Goal: Check status: Check status

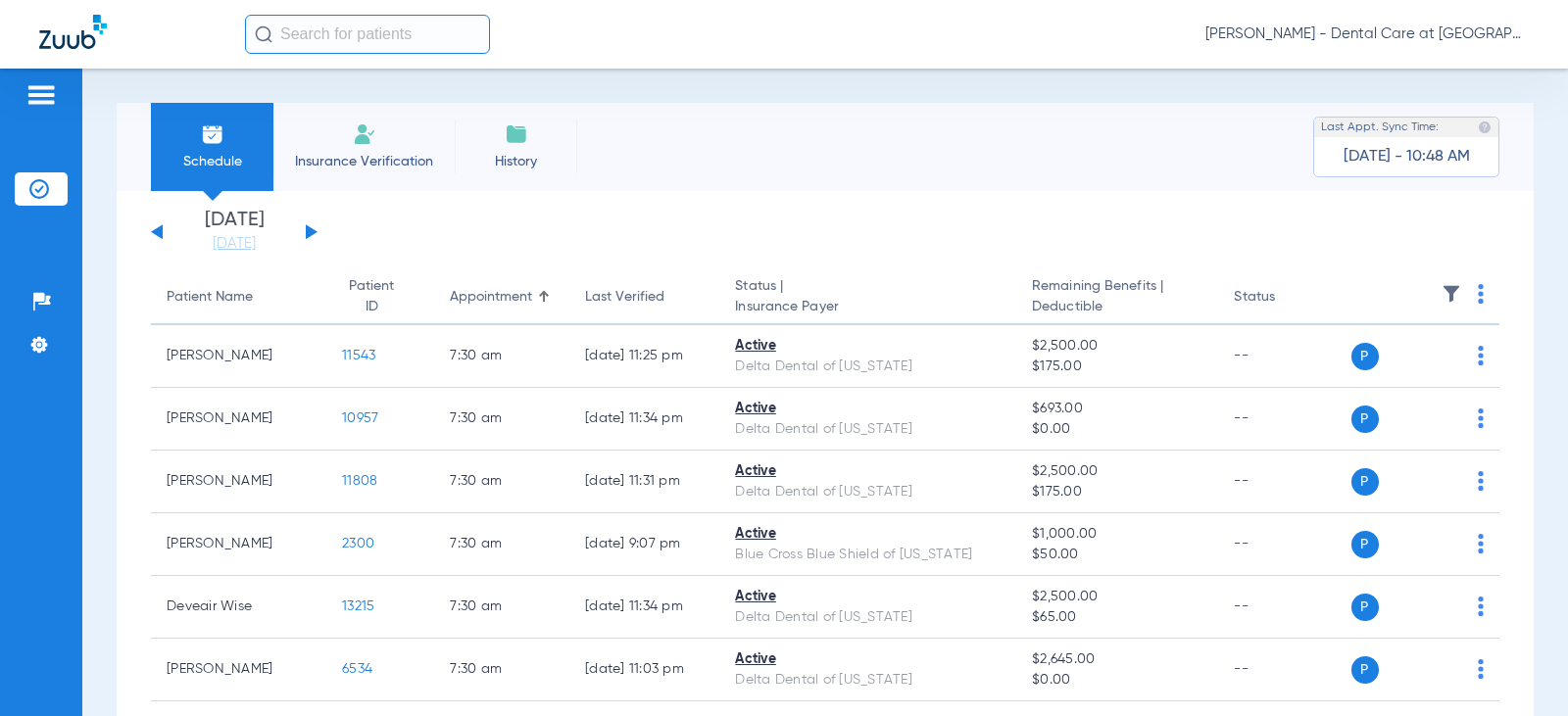
click at [158, 235] on button at bounding box center [157, 231] width 12 height 15
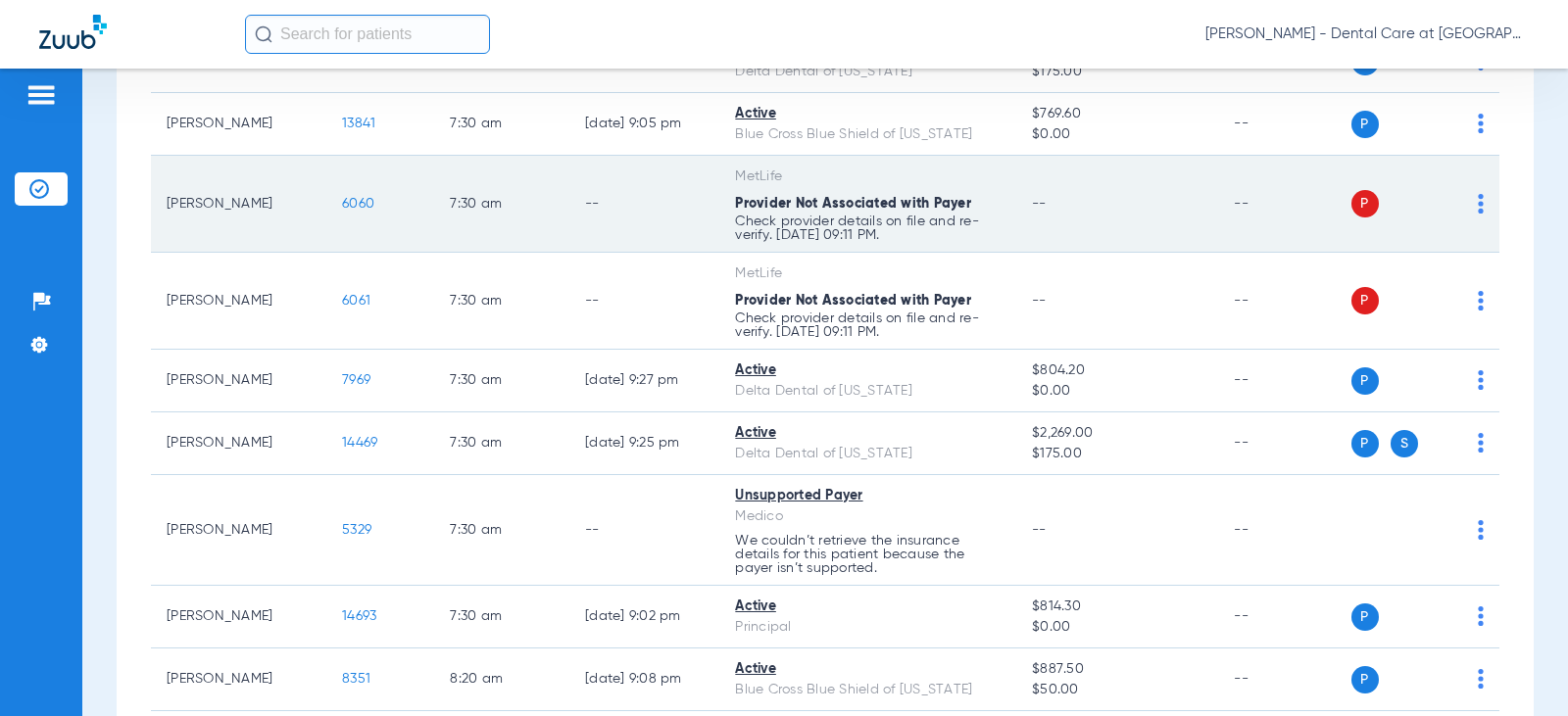
scroll to position [392, 0]
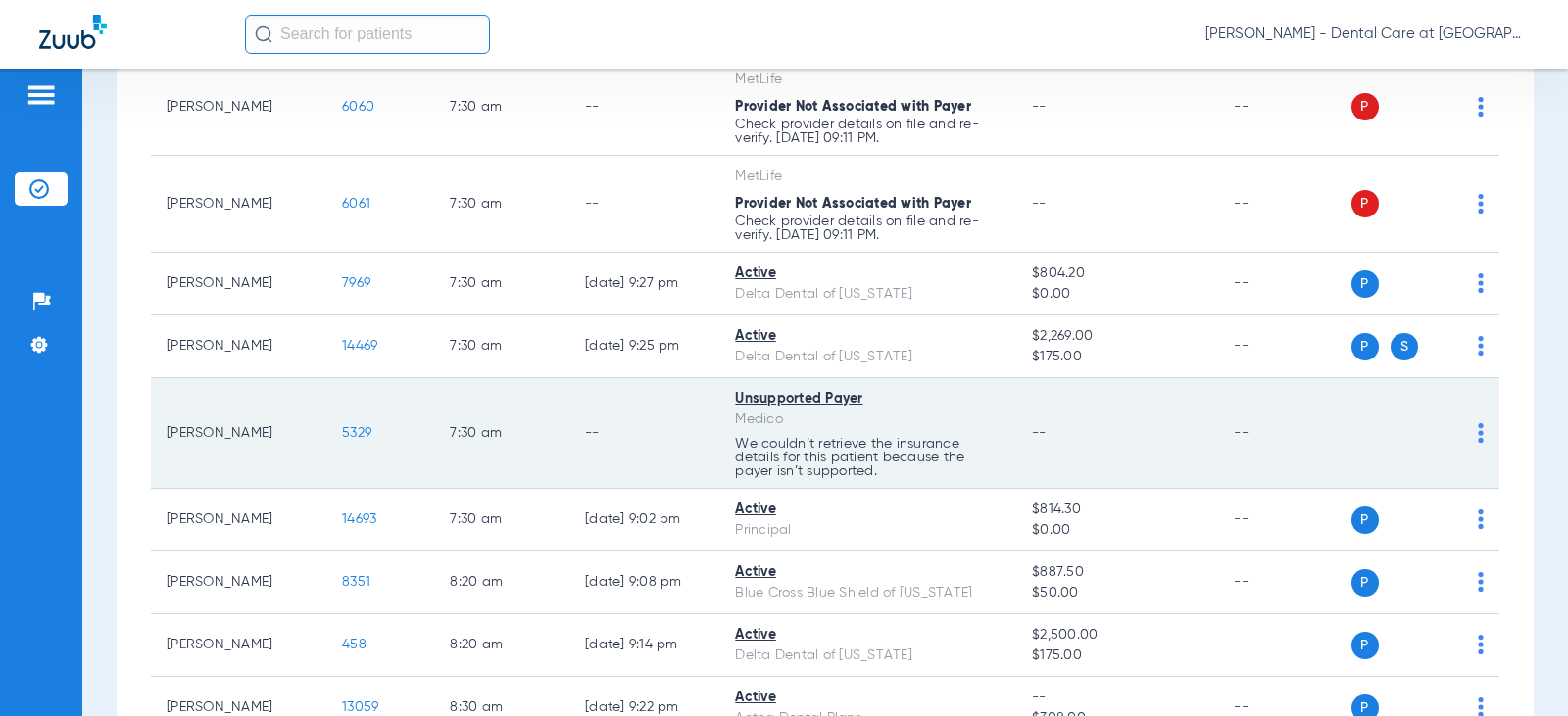
click at [719, 456] on td "Unsupported Payer Medico We couldn’t retrieve the insurance details for this pa…" at bounding box center [867, 433] width 297 height 110
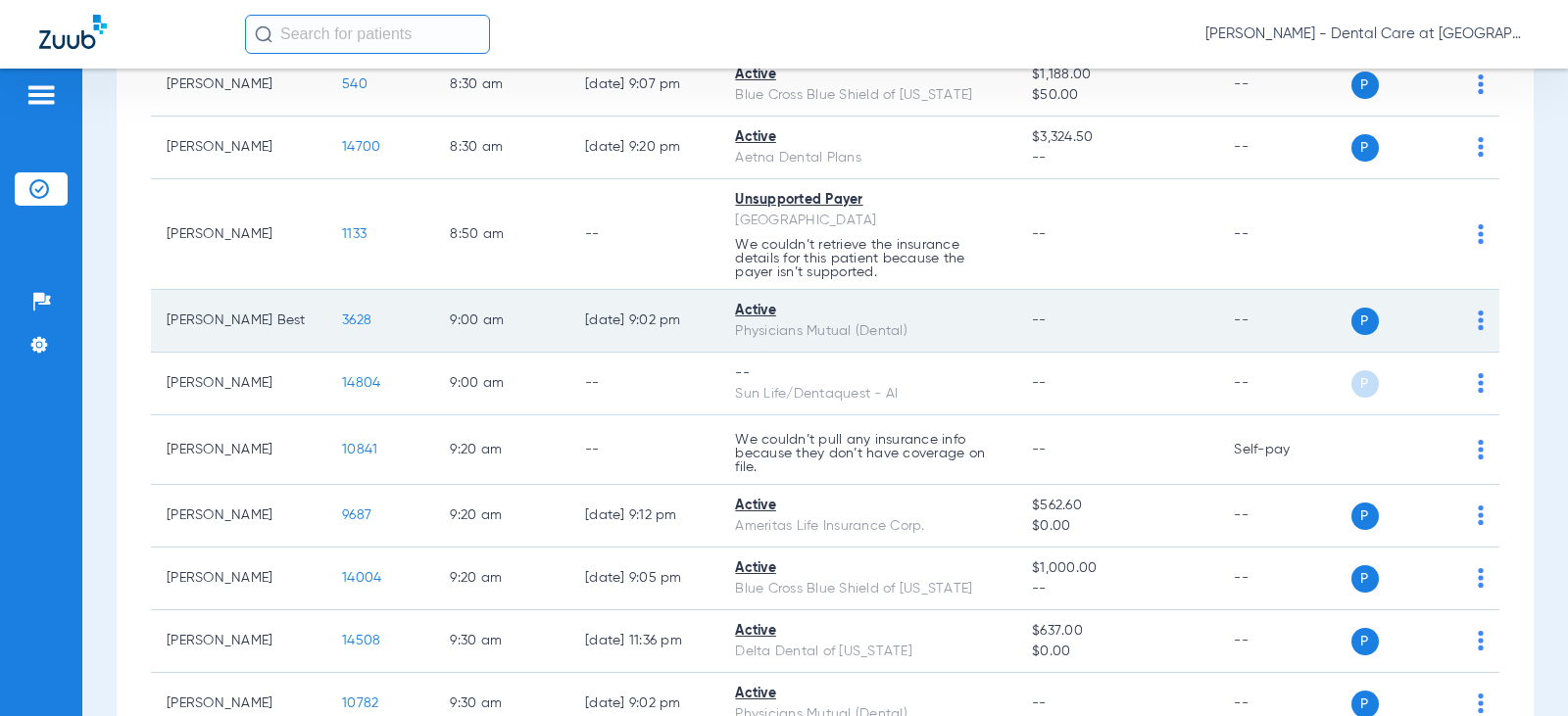
scroll to position [1176, 0]
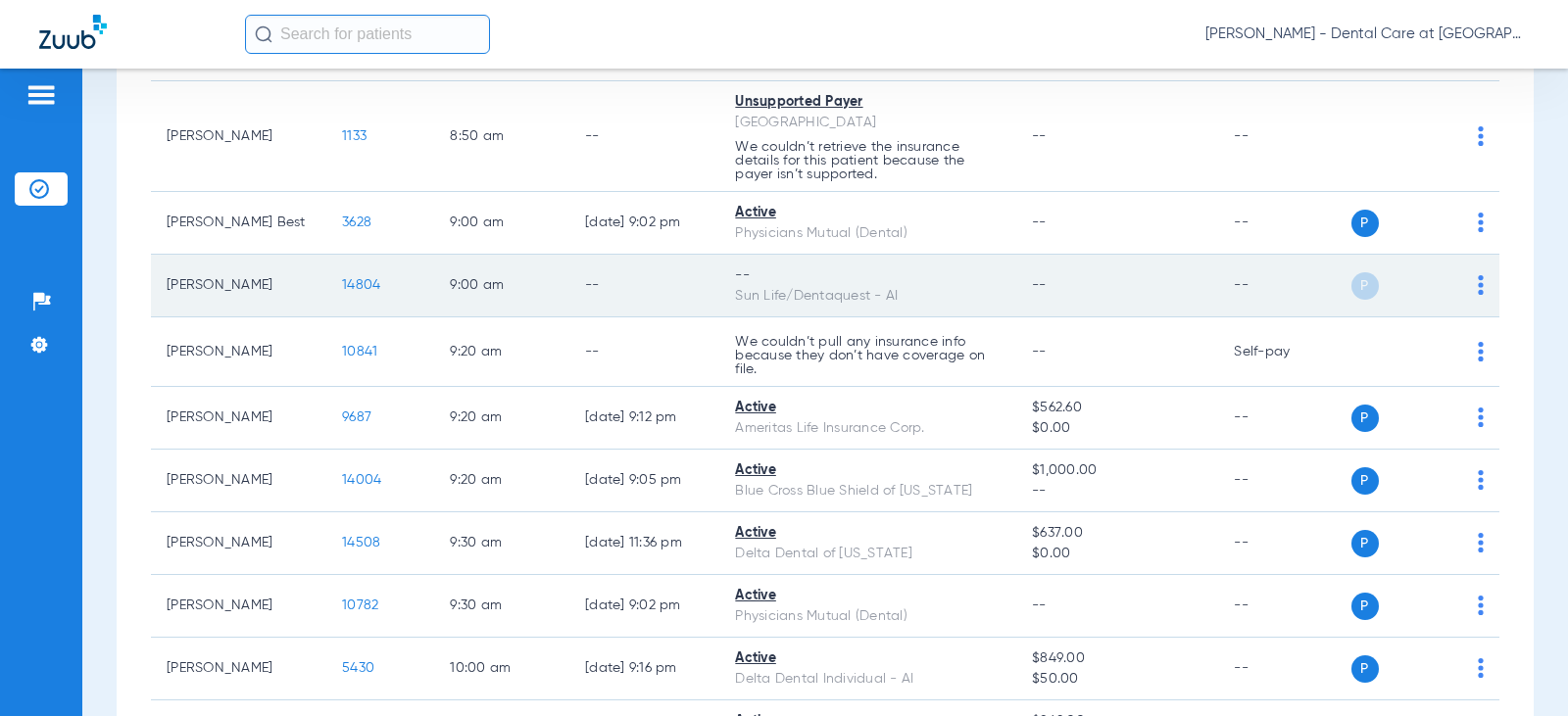
click at [569, 268] on td "--" at bounding box center [644, 285] width 150 height 63
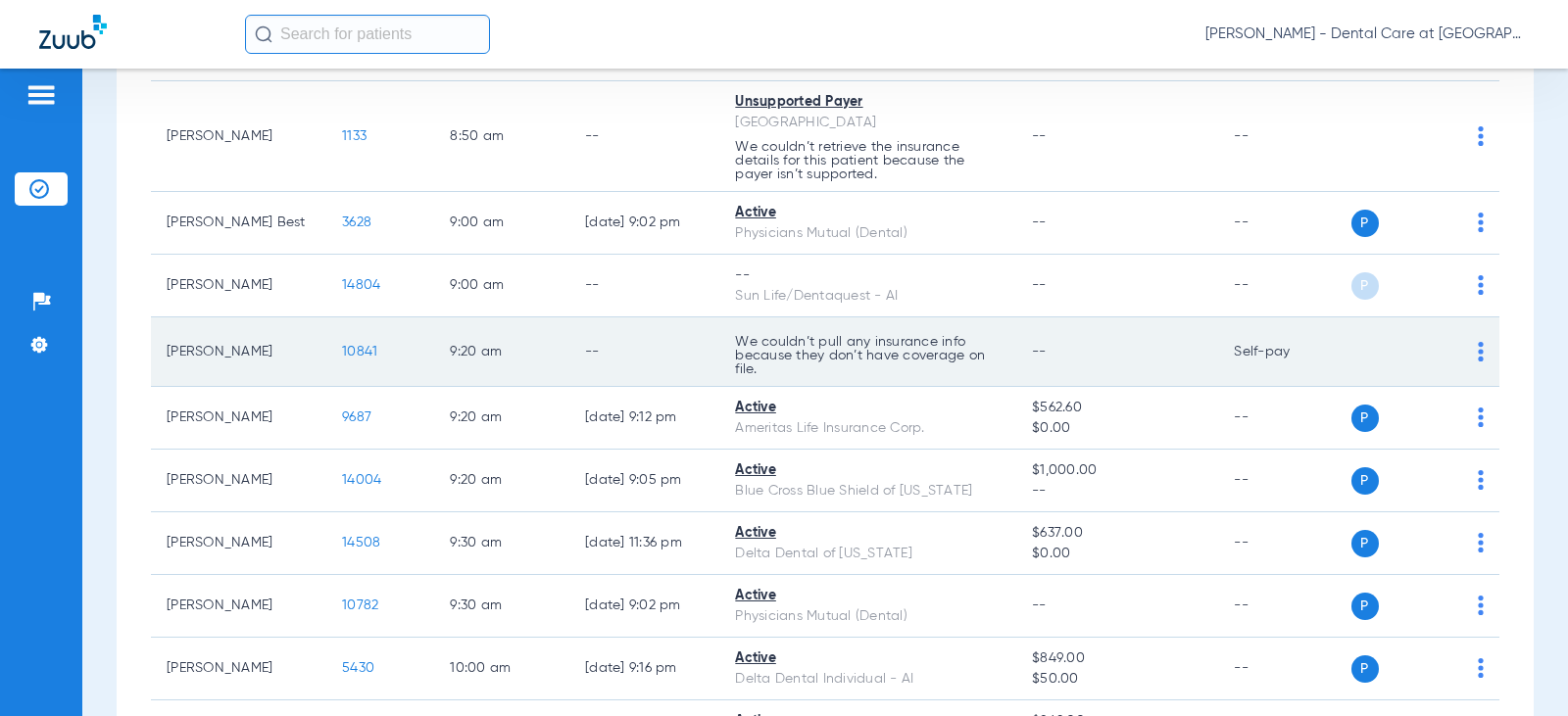
click at [602, 336] on td "--" at bounding box center [644, 353] width 150 height 70
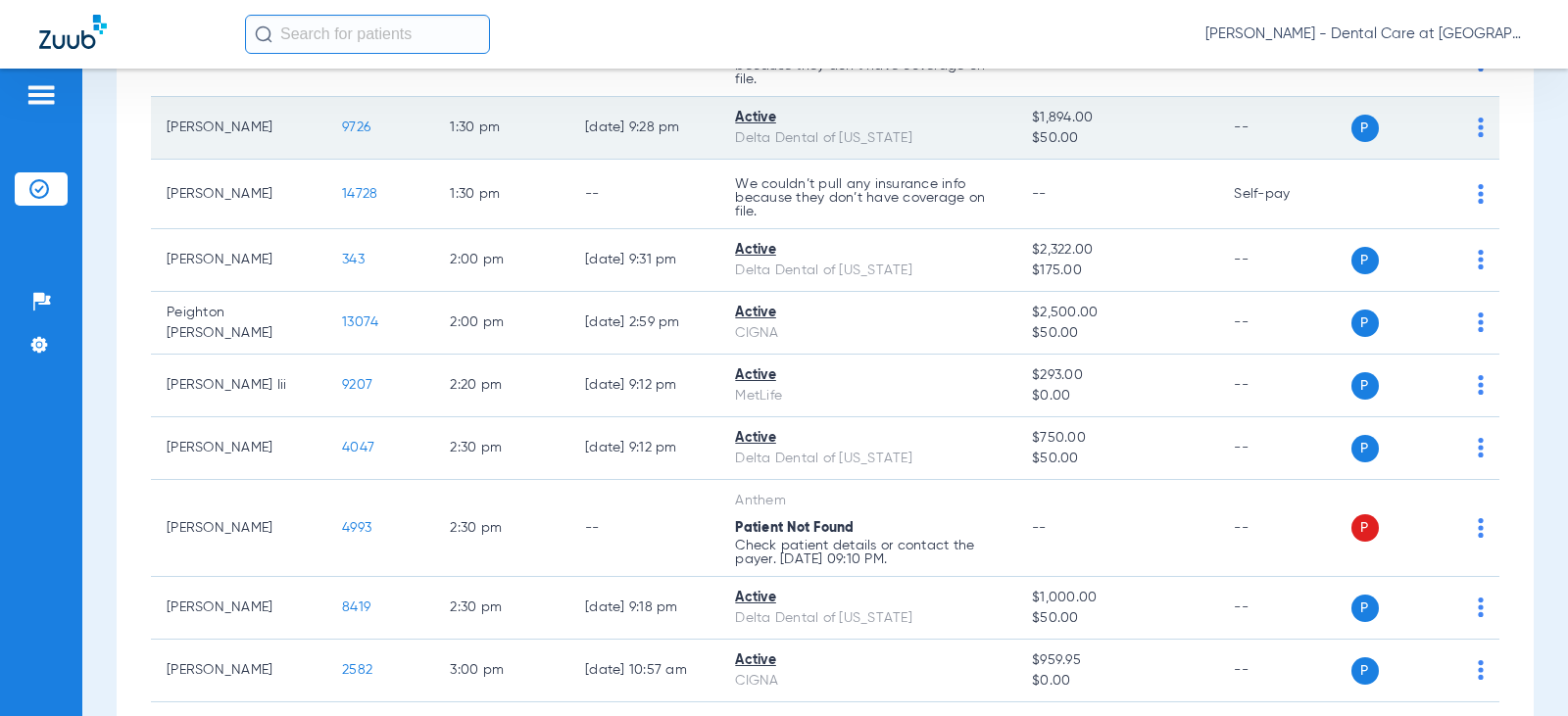
scroll to position [3429, 0]
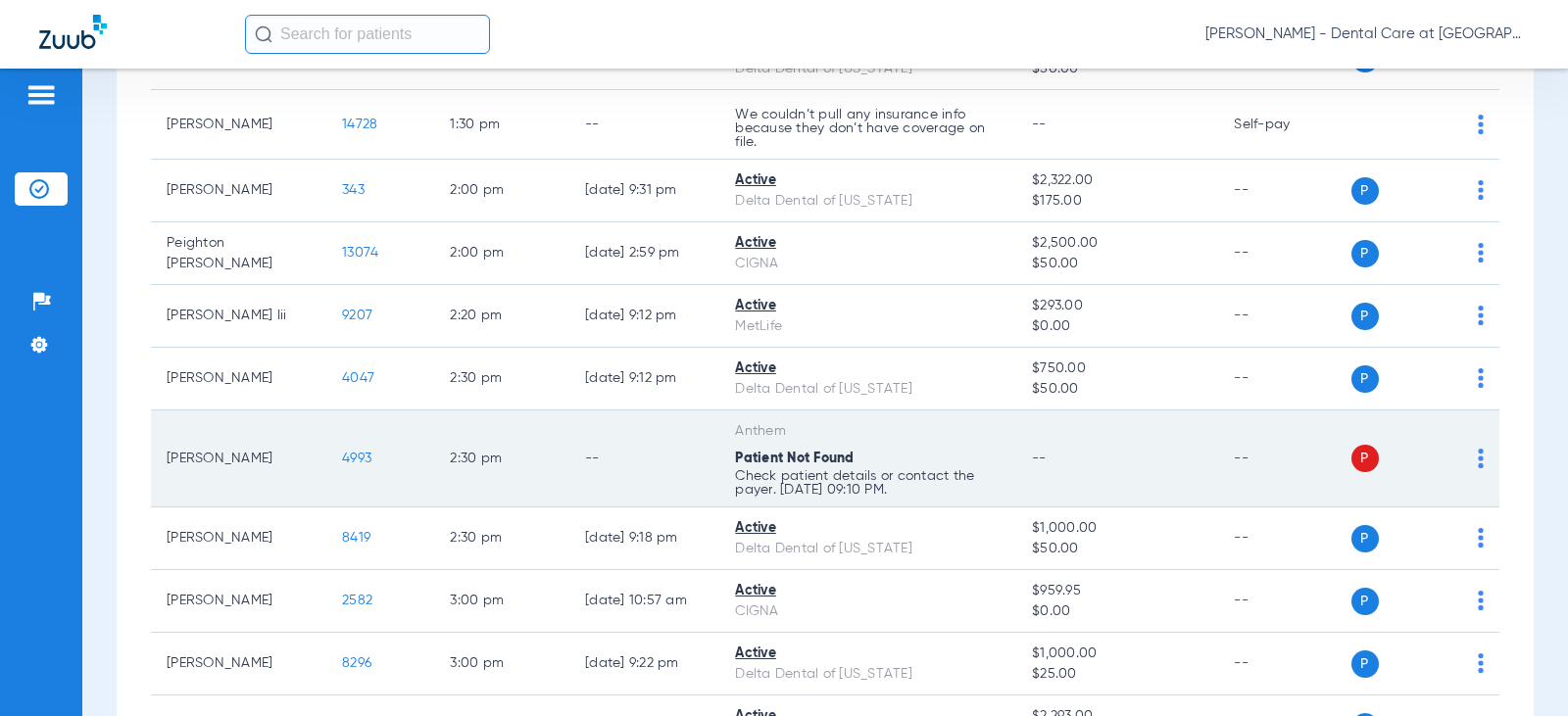
click at [654, 470] on td "--" at bounding box center [644, 459] width 150 height 97
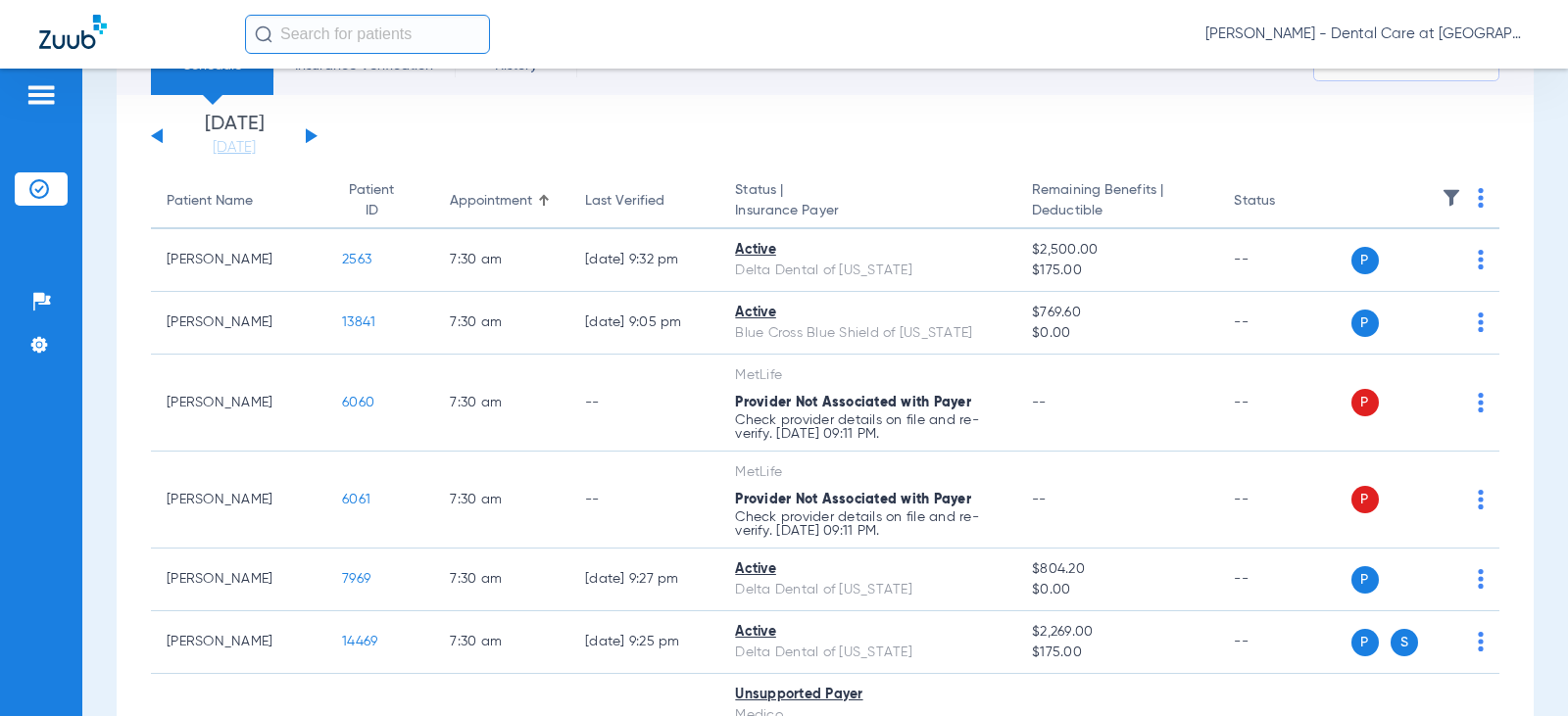
scroll to position [0, 0]
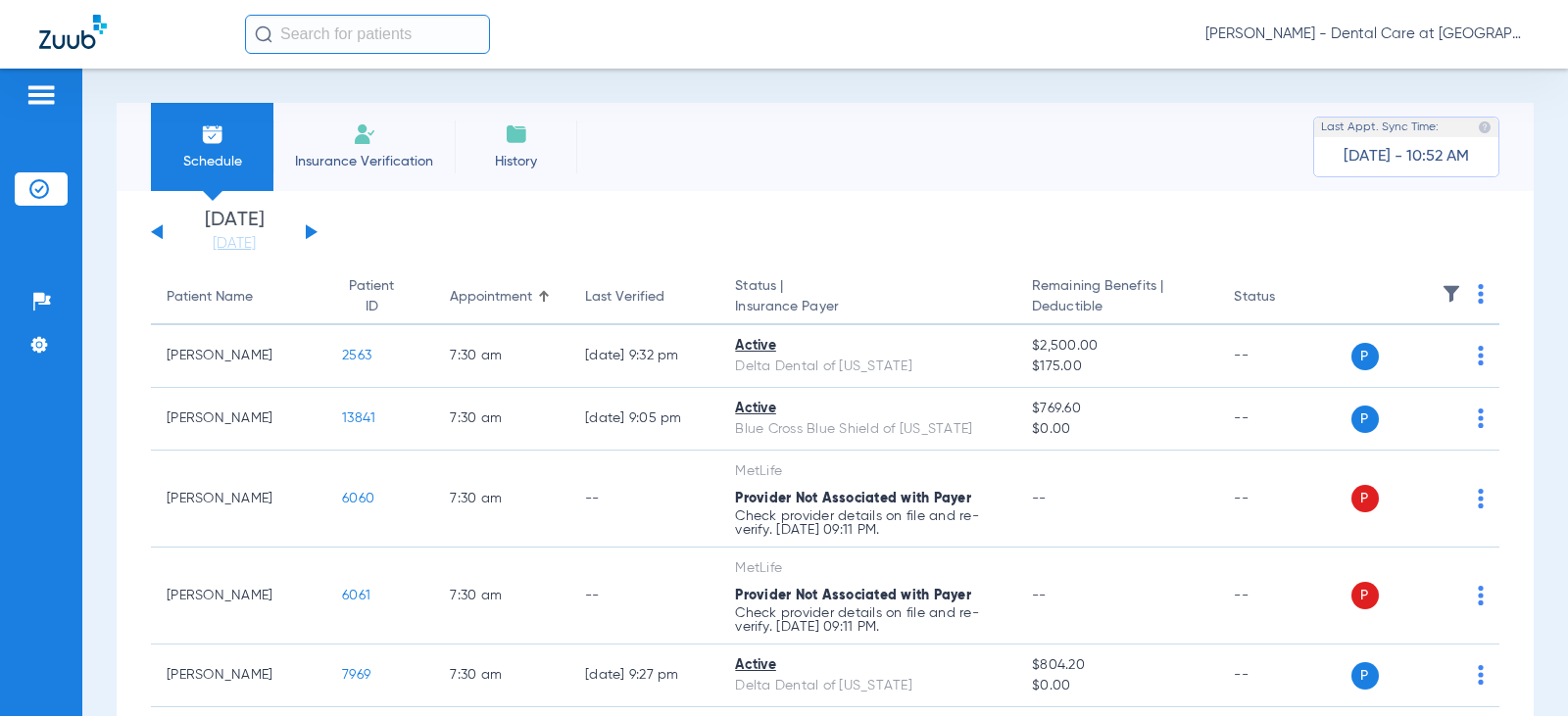
click at [315, 234] on div "[DATE] [DATE] [DATE] [DATE] [DATE] [DATE] [DATE] [DATE] [DATE] [DATE] [DATE] [D…" at bounding box center [235, 231] width 167 height 43
click at [752, 144] on div "Schedule Insurance Verification History Last Appt. Sync Time: [DATE] - 10:56 AM" at bounding box center [825, 147] width 1418 height 88
click at [309, 228] on button at bounding box center [312, 231] width 12 height 15
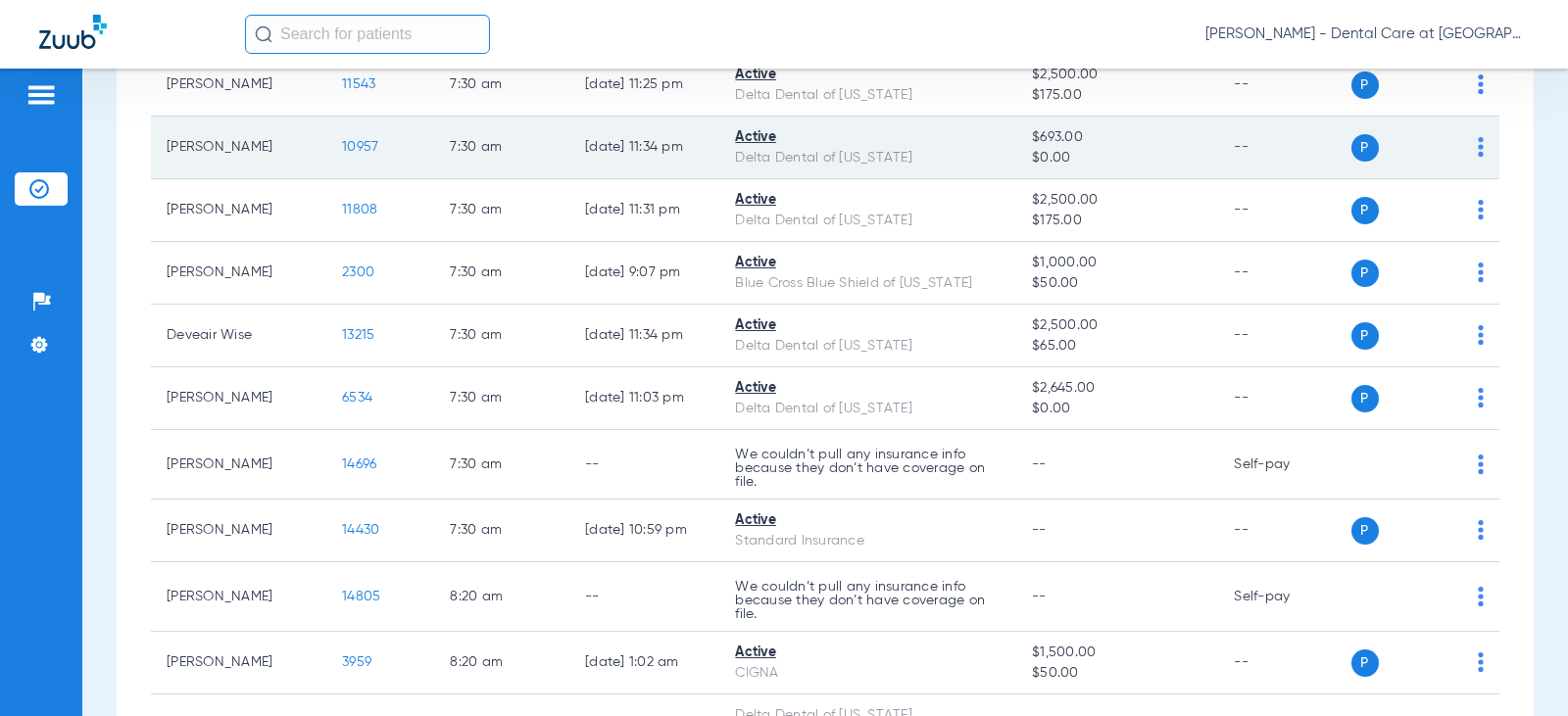
scroll to position [392, 0]
